Goal: Information Seeking & Learning: Learn about a topic

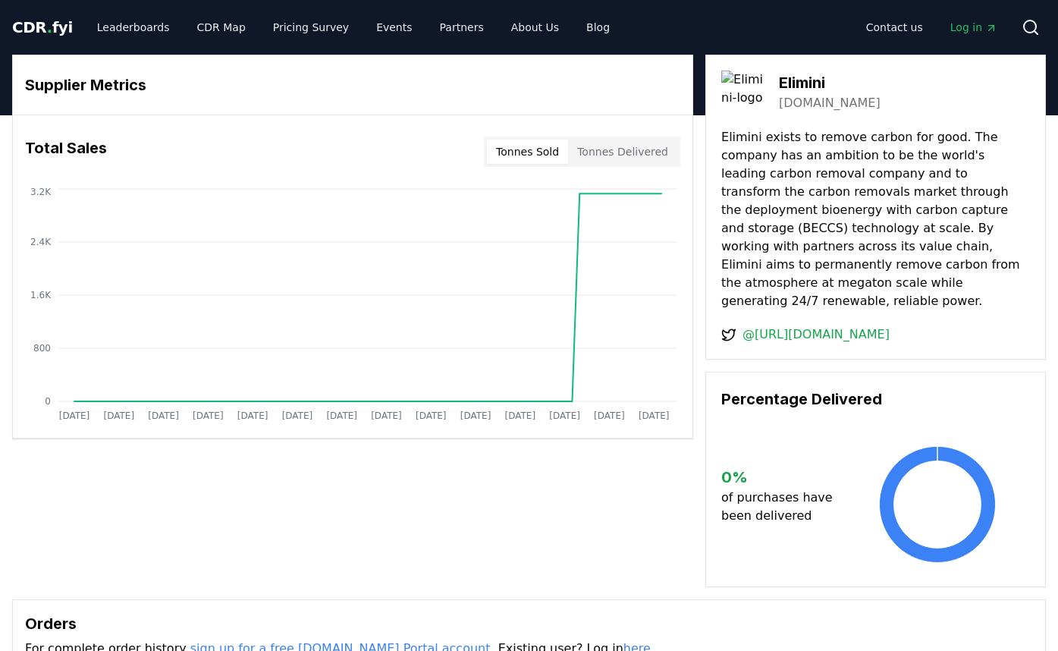
drag, startPoint x: 532, startPoint y: 147, endPoint x: 540, endPoint y: 152, distance: 9.3
click at [532, 147] on button "Tonnes Sold" at bounding box center [527, 152] width 81 height 24
click at [635, 151] on button "Tonnes Delivered" at bounding box center [622, 152] width 109 height 24
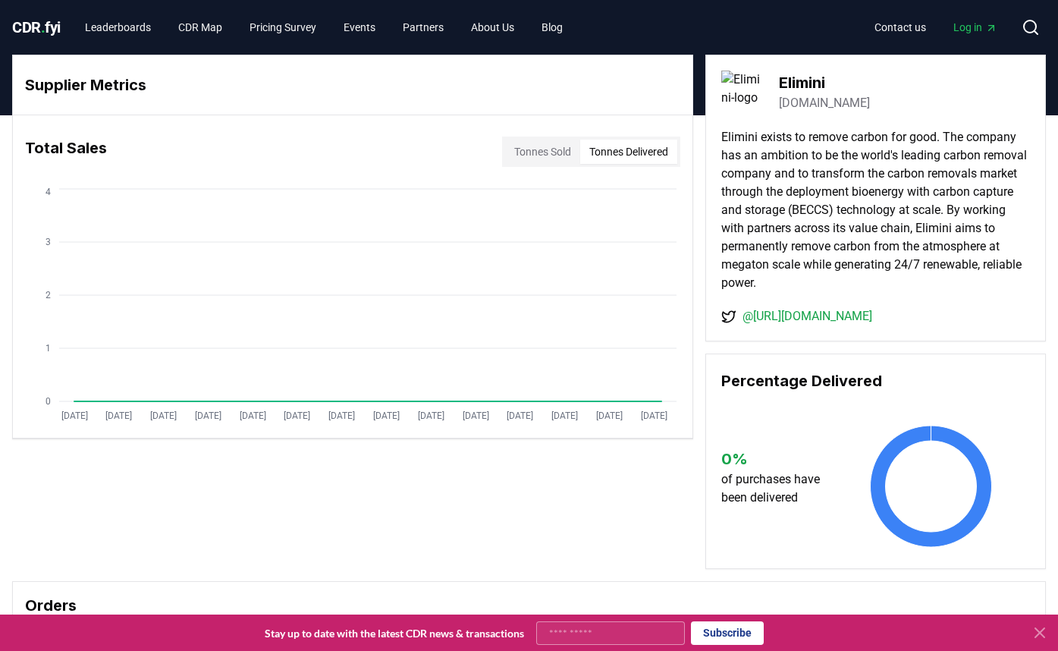
click at [551, 155] on button "Tonnes Sold" at bounding box center [542, 152] width 75 height 24
click at [665, 200] on icon "[DATE] [DATE] [DATE] [DATE] [DATE] [DATE] [DATE] [DATE] [DATE] [DATE] [DATE] [D…" at bounding box center [346, 306] width 667 height 243
click at [580, 194] on circle at bounding box center [580, 194] width 8 height 8
click at [576, 194] on circle at bounding box center [580, 194] width 8 height 8
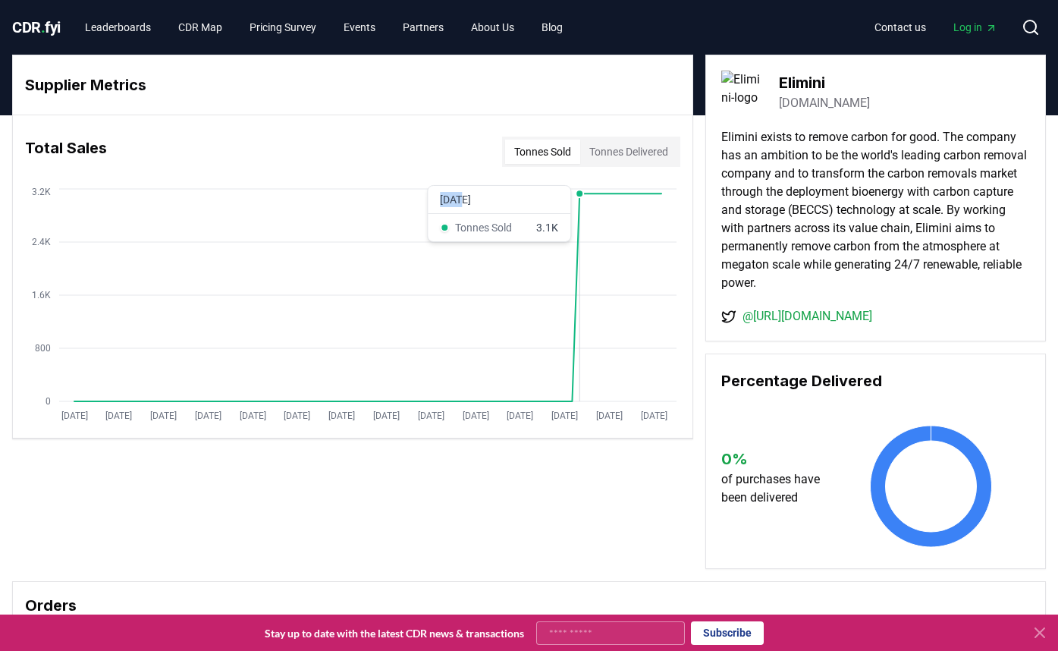
click at [576, 194] on circle at bounding box center [580, 194] width 8 height 8
click at [602, 193] on circle at bounding box center [602, 194] width 8 height 8
click at [654, 202] on icon "[DATE] [DATE] [DATE] [DATE] [DATE] [DATE] [DATE] [DATE] [DATE] [DATE] [DATE] [D…" at bounding box center [346, 306] width 667 height 243
click at [696, 268] on div "Supplier Metrics Total Sales Tonnes Sold Tonnes Delivered [DATE] [DATE] [DATE] …" at bounding box center [529, 312] width 1034 height 514
